Goal: Task Accomplishment & Management: Manage account settings

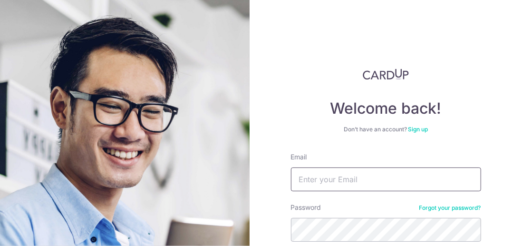
click at [313, 178] on input "Email" at bounding box center [386, 179] width 190 height 24
type input "[PERSON_NAME][EMAIL_ADDRESS][DOMAIN_NAME]"
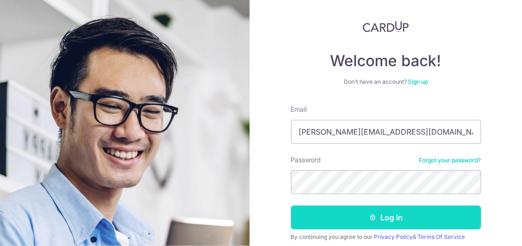
click at [386, 218] on button "Log in" at bounding box center [386, 217] width 190 height 24
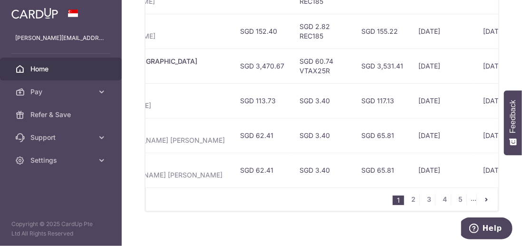
scroll to position [0, 348]
click at [411, 200] on link "2" at bounding box center [413, 198] width 11 height 11
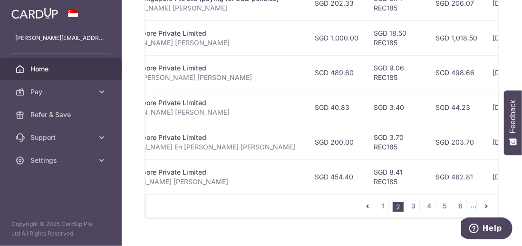
scroll to position [533, 0]
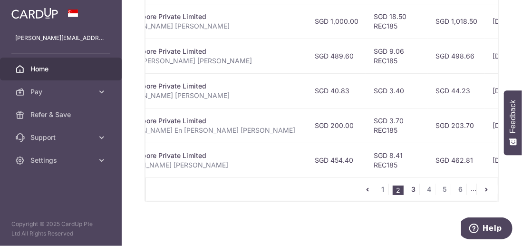
click at [409, 189] on link "3" at bounding box center [413, 188] width 11 height 11
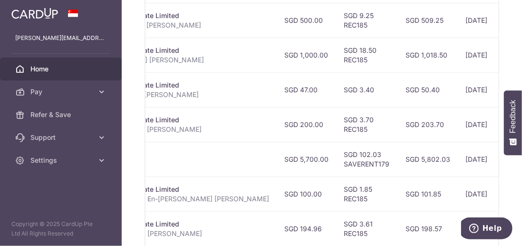
scroll to position [490, 0]
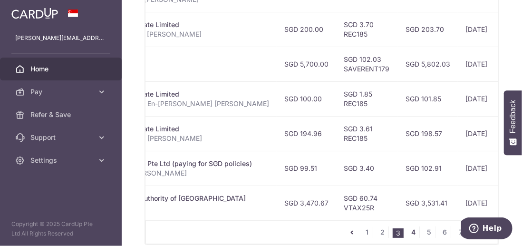
click at [410, 232] on link "4" at bounding box center [413, 231] width 11 height 11
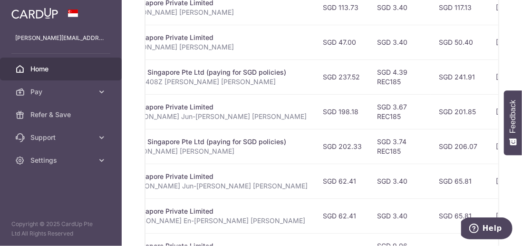
scroll to position [533, 0]
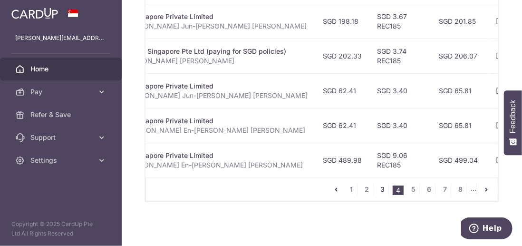
click at [380, 191] on link "3" at bounding box center [382, 188] width 11 height 11
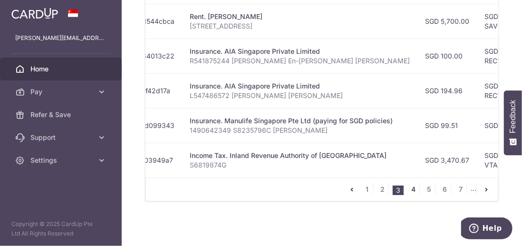
click at [411, 190] on link "4" at bounding box center [413, 188] width 11 height 11
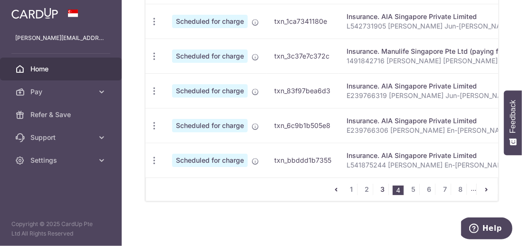
click at [379, 188] on link "3" at bounding box center [382, 188] width 11 height 11
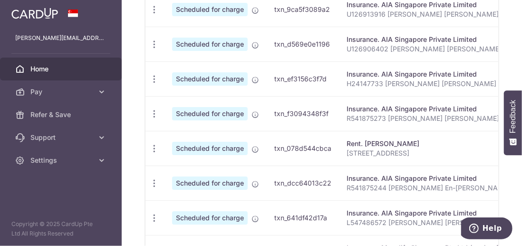
scroll to position [343, 0]
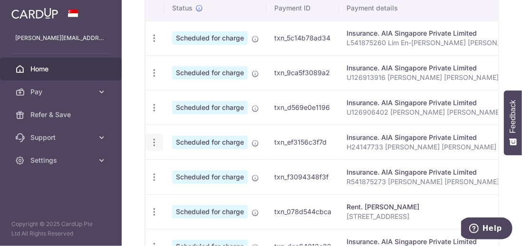
click at [153, 43] on icon "button" at bounding box center [154, 38] width 10 height 10
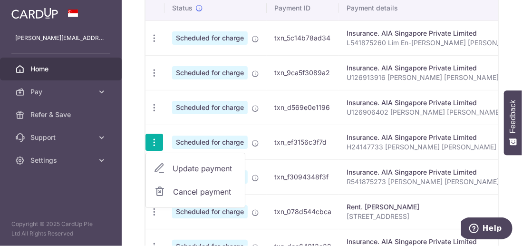
click at [211, 189] on span "Cancel payment" at bounding box center [205, 191] width 64 height 11
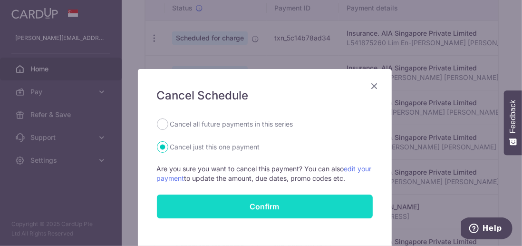
click at [270, 207] on button "Confirm" at bounding box center [265, 206] width 216 height 24
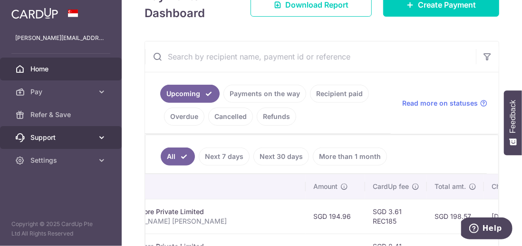
scroll to position [143, 0]
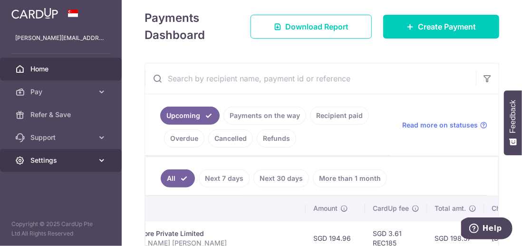
click at [102, 159] on icon at bounding box center [102, 160] width 10 height 10
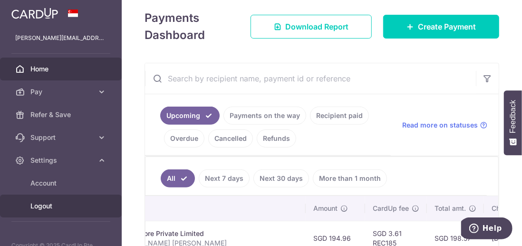
click at [56, 209] on span "Logout" at bounding box center [61, 206] width 63 height 10
